Goal: Task Accomplishment & Management: Complete application form

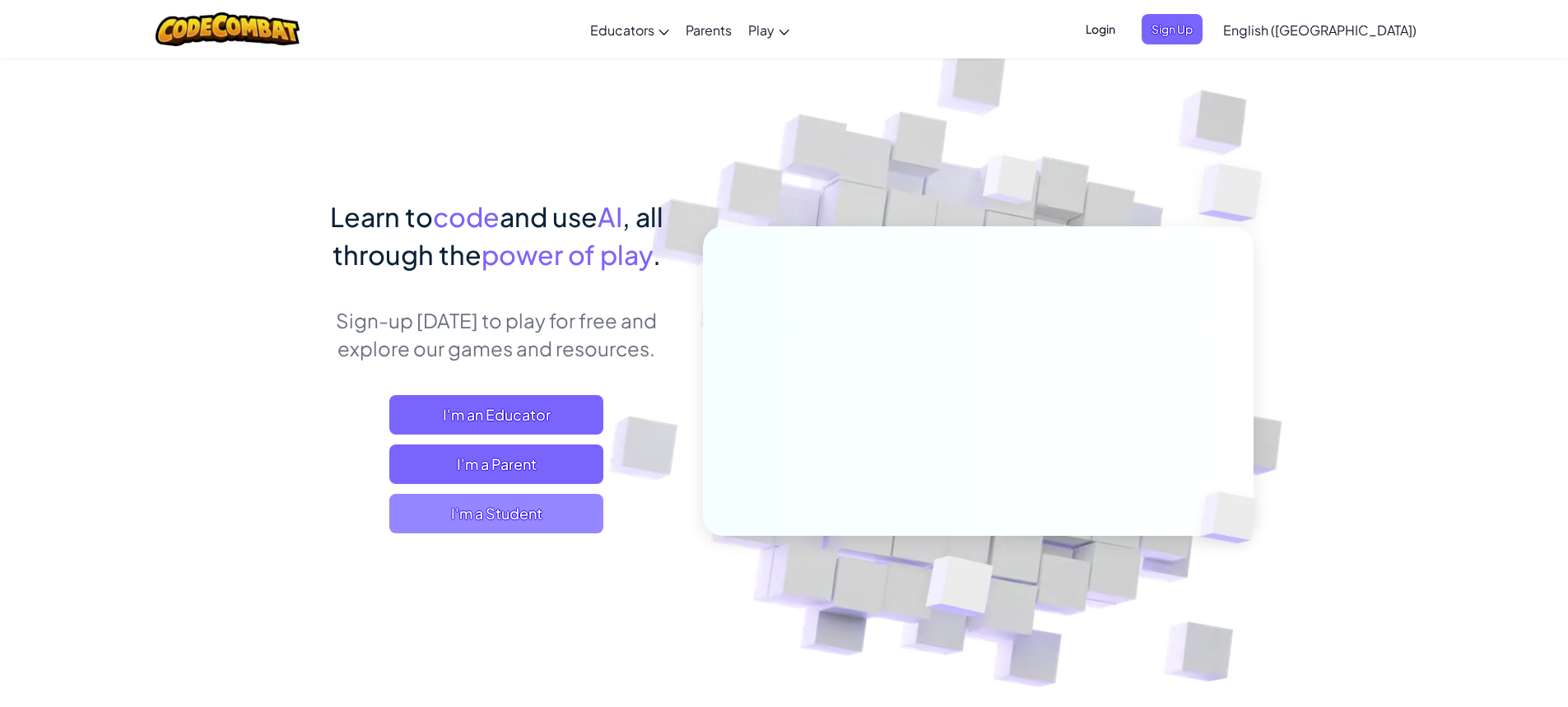
click at [554, 516] on span "I'm a Student" at bounding box center [497, 514] width 214 height 39
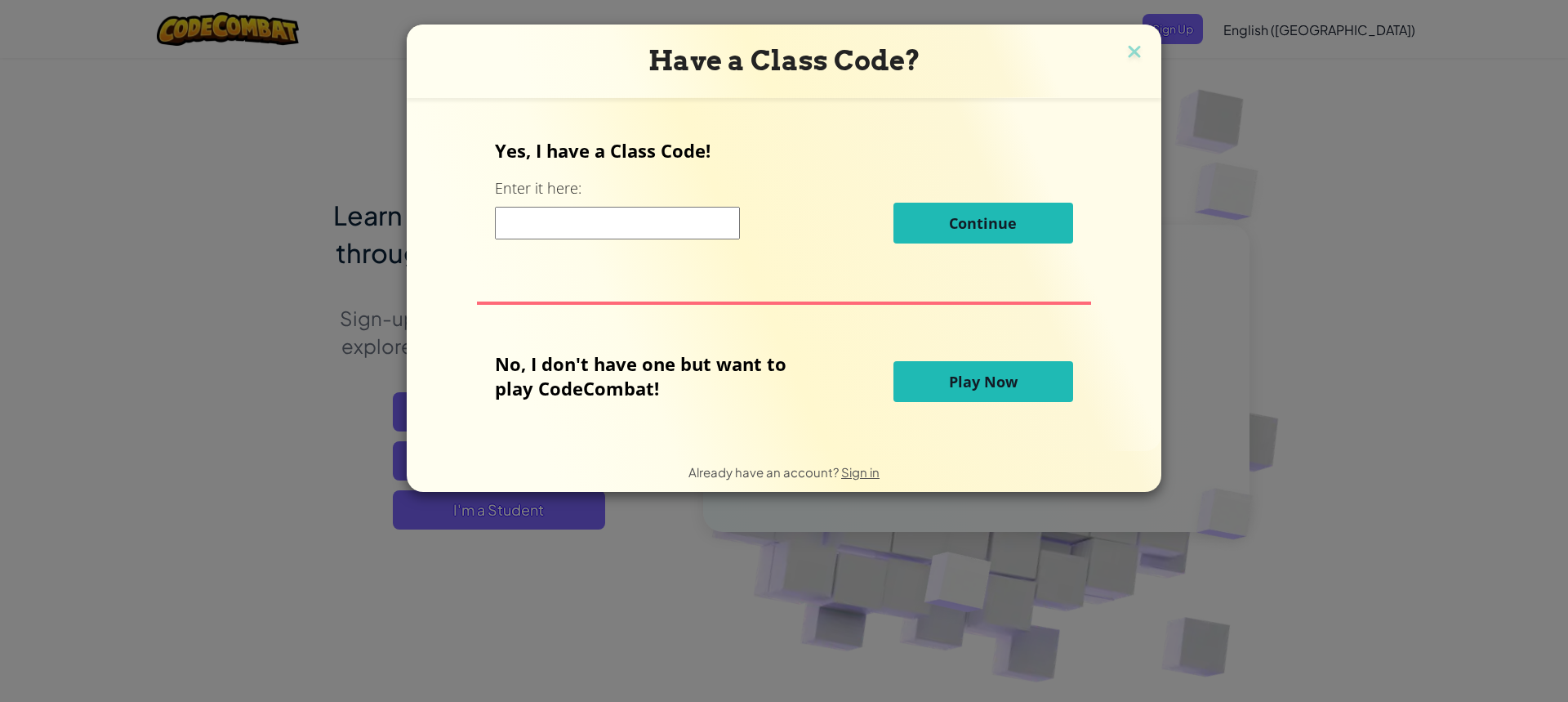
click at [619, 233] on input at bounding box center [617, 223] width 245 height 32
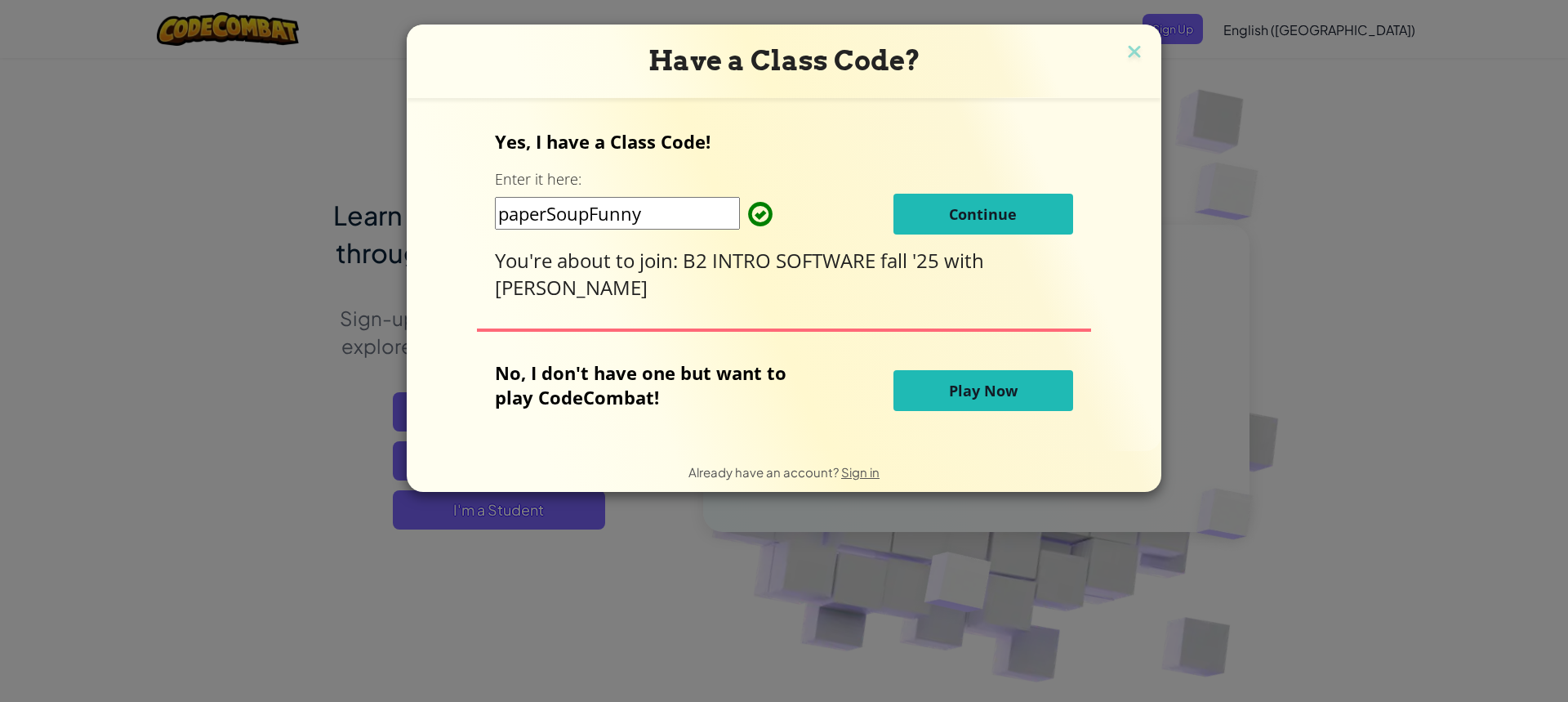
type input "paperSoupFunny"
click at [993, 214] on span "Continue" at bounding box center [983, 213] width 68 height 20
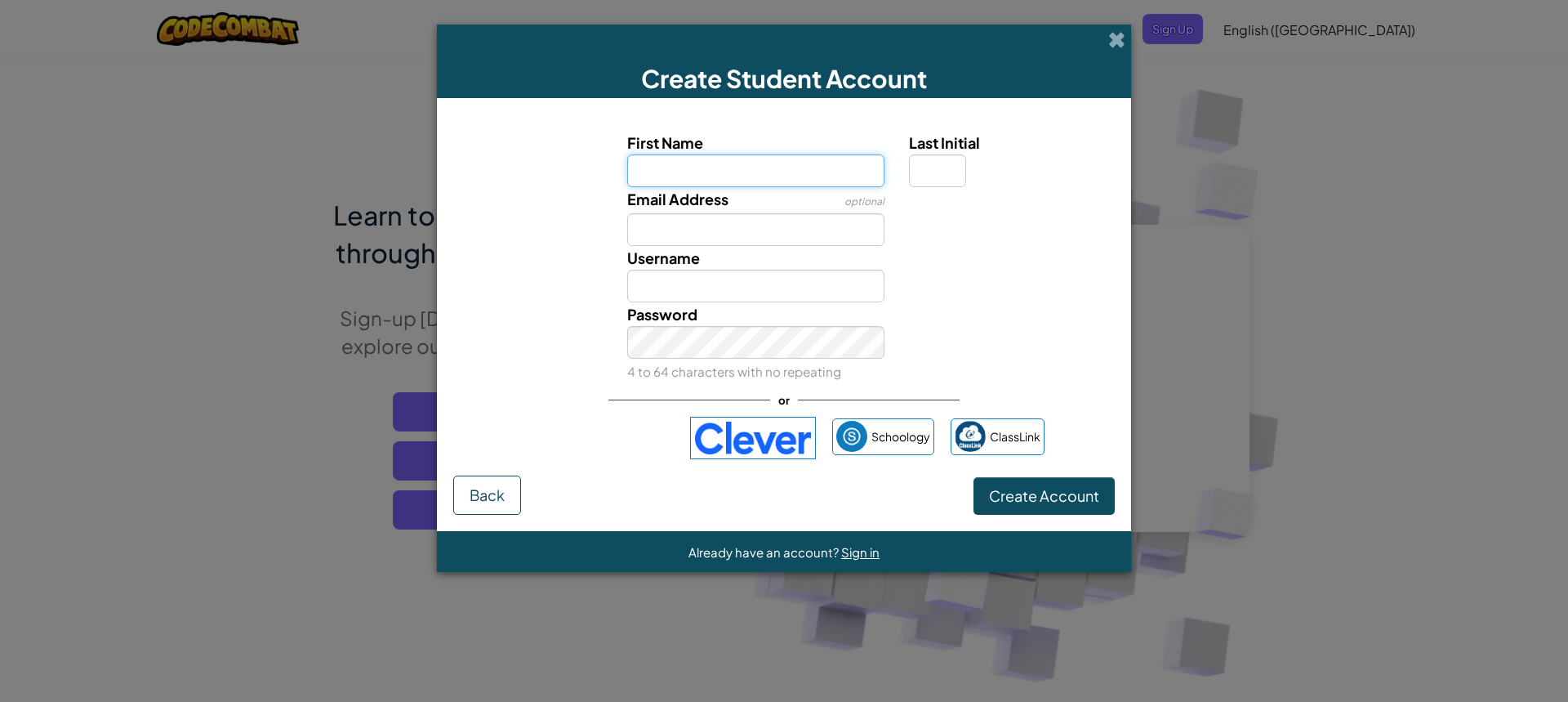
click at [801, 161] on input "First Name" at bounding box center [756, 171] width 258 height 32
type input "Adien"
click at [956, 164] on input "Last Initial" at bounding box center [937, 171] width 57 height 32
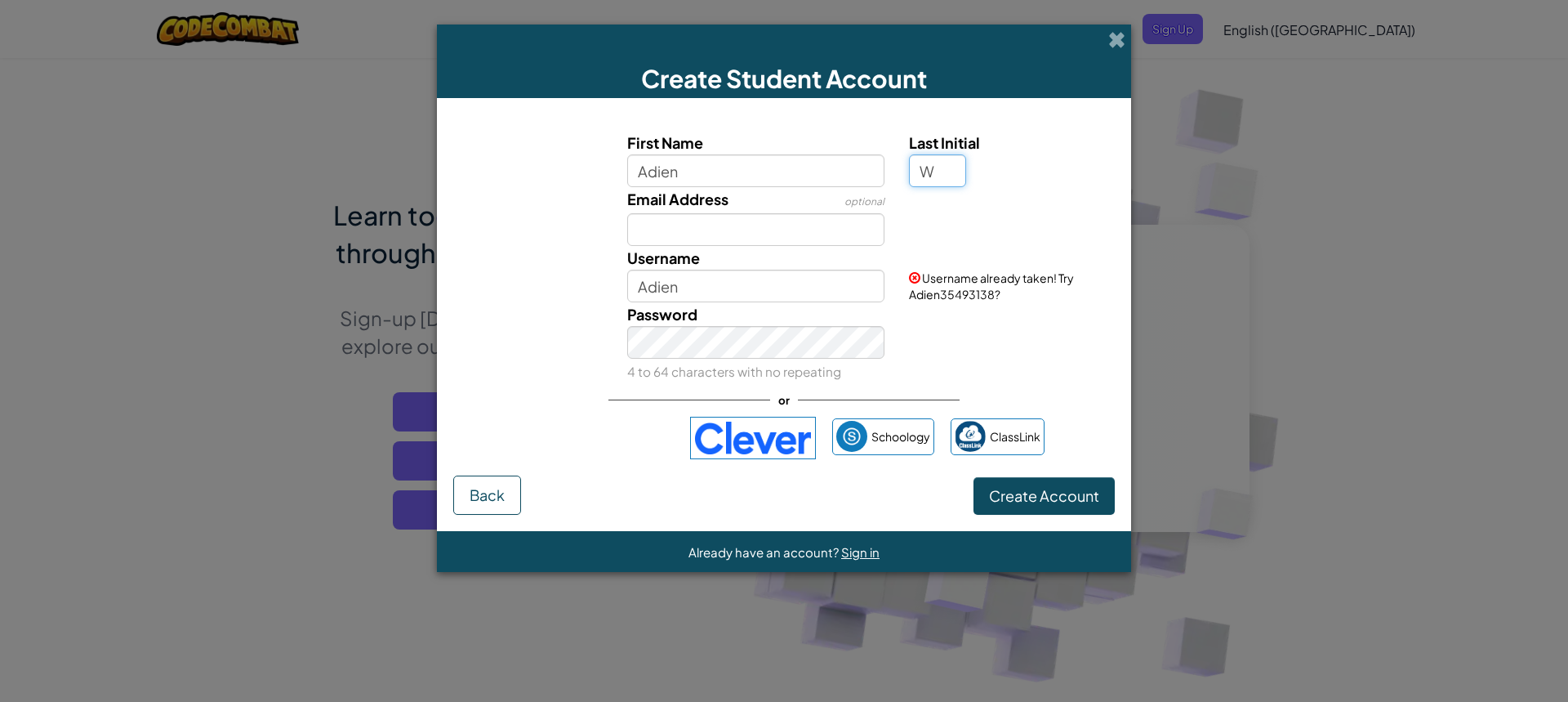
type input "W"
click at [810, 231] on input "Email Address" at bounding box center [756, 229] width 258 height 32
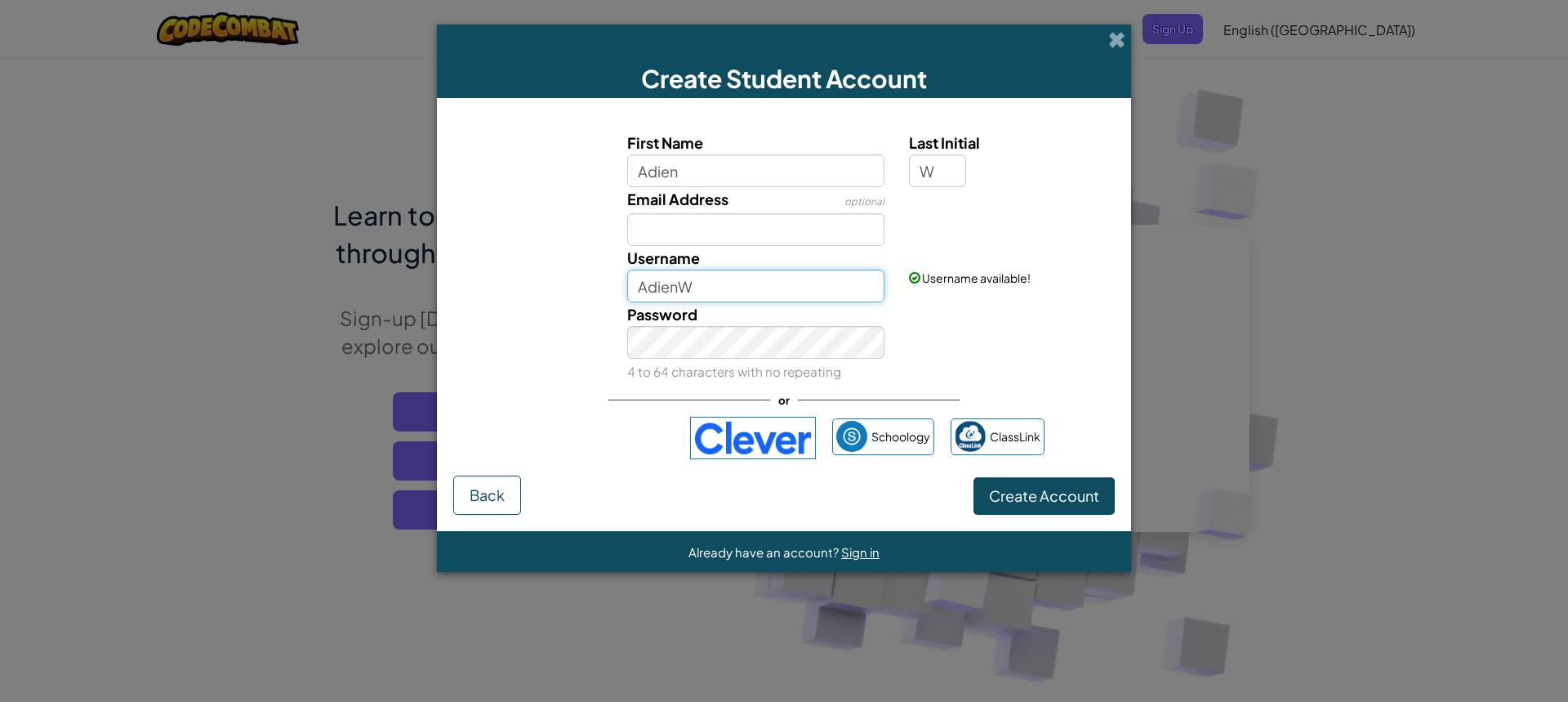
click at [738, 286] on input "AdienW" at bounding box center [756, 286] width 258 height 32
type input "A"
type input "fncaad"
click at [1015, 497] on span "Create Account" at bounding box center [1044, 495] width 110 height 19
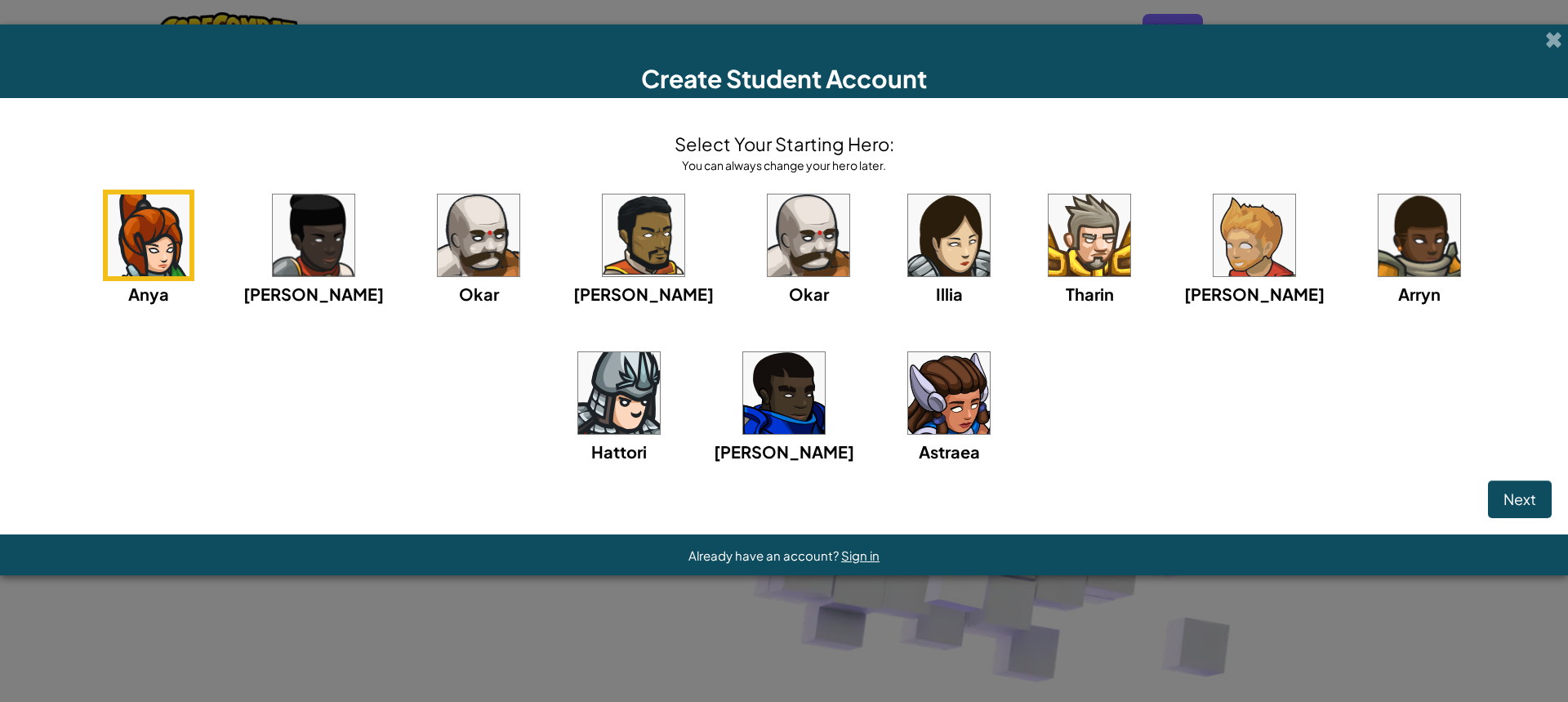
click at [603, 226] on img at bounding box center [643, 235] width 82 height 82
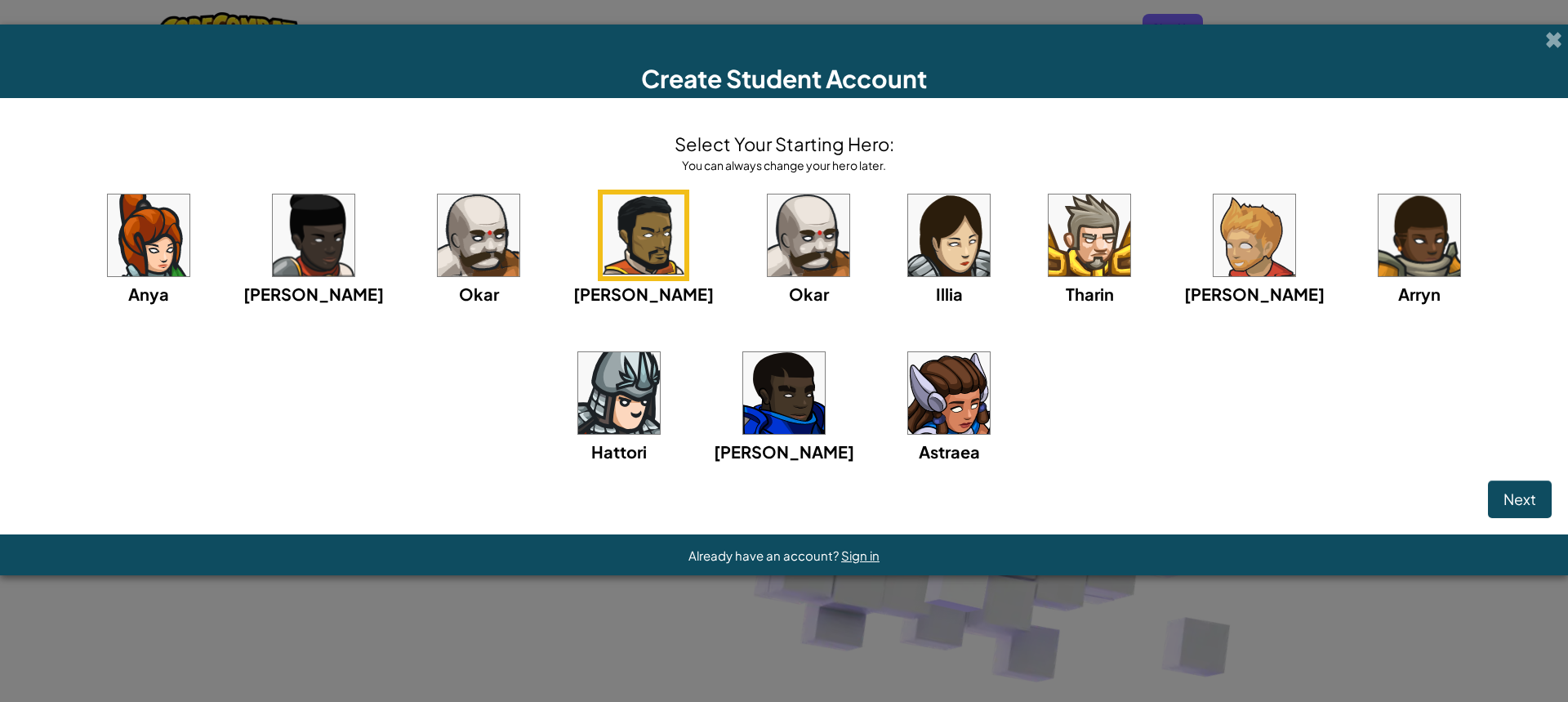
click at [767, 228] on img at bounding box center [808, 235] width 82 height 82
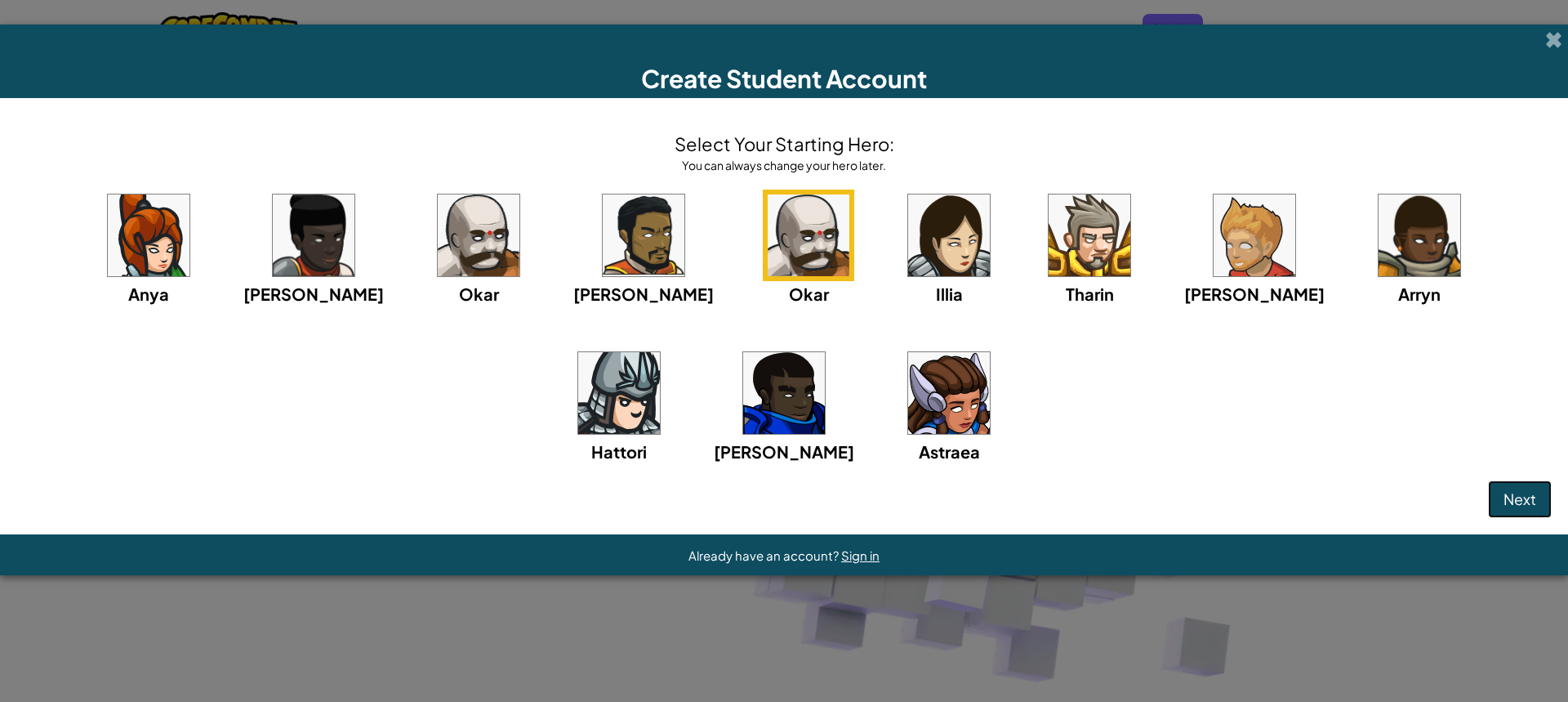
click at [1513, 506] on span "Next" at bounding box center [1520, 499] width 32 height 19
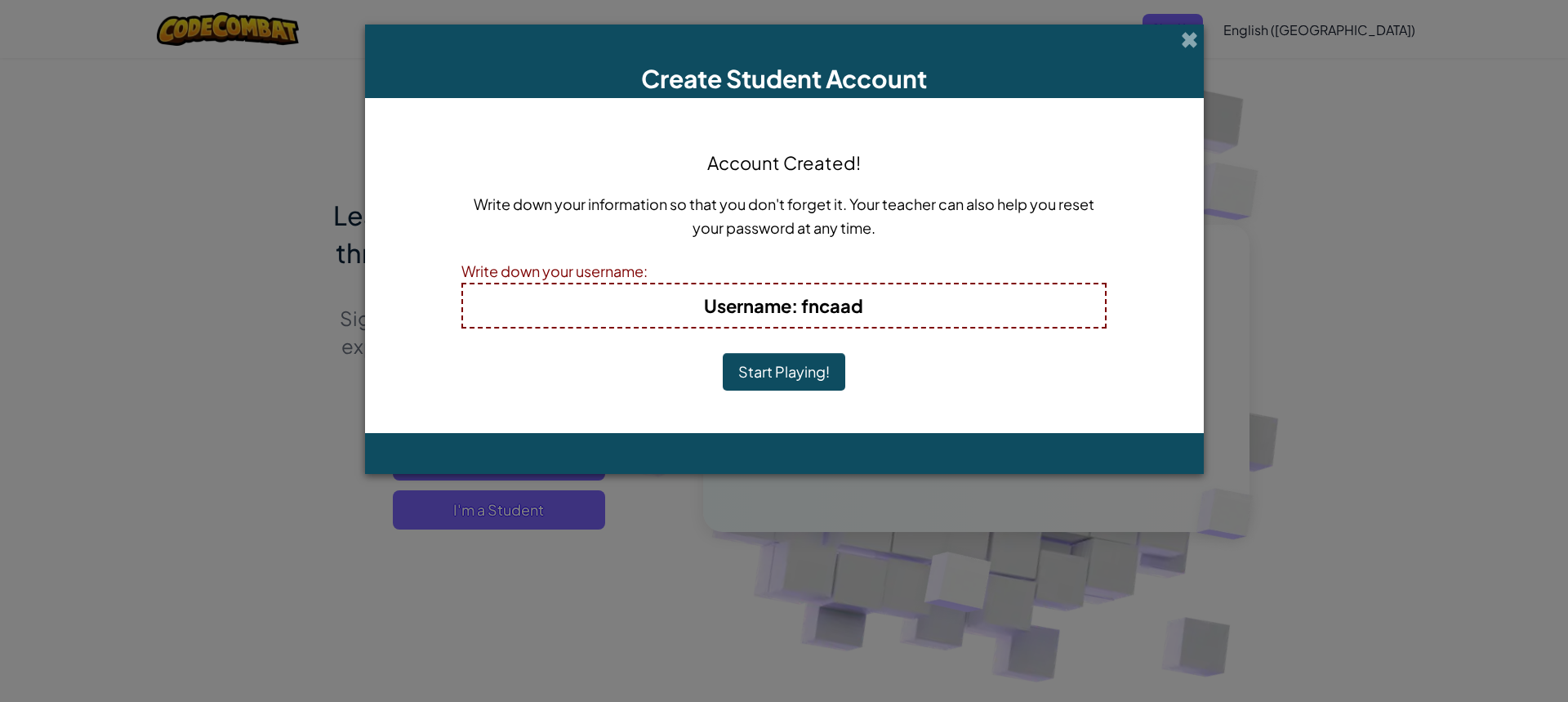
click at [795, 375] on button "Start Playing!" at bounding box center [784, 371] width 122 height 37
